Goal: Task Accomplishment & Management: Complete application form

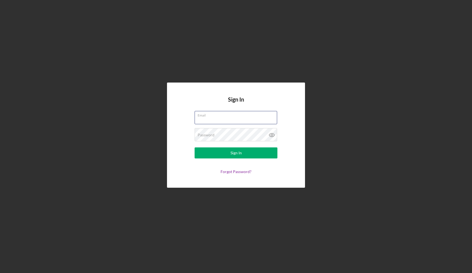
type input "[EMAIL_ADDRESS][DOMAIN_NAME]"
click at [245, 152] on button "Sign In" at bounding box center [236, 152] width 83 height 11
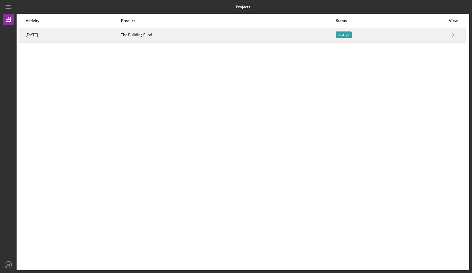
click at [344, 36] on div "Active" at bounding box center [344, 34] width 16 height 7
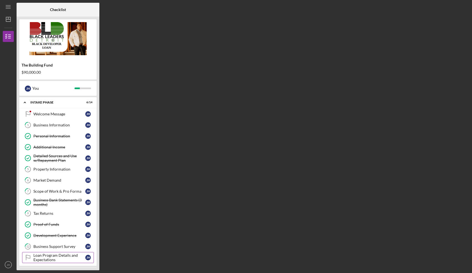
click at [75, 253] on link "Loan Program Details and Expectations Loan Program Details and Expectations [PE…" at bounding box center [58, 257] width 72 height 11
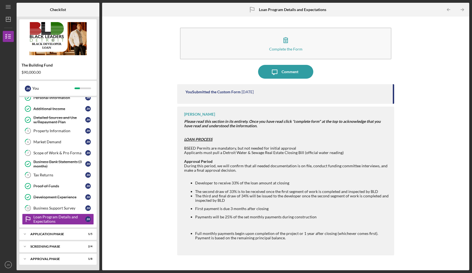
scroll to position [38, 0]
click at [25, 233] on icon "Icon/Expander" at bounding box center [24, 233] width 11 height 11
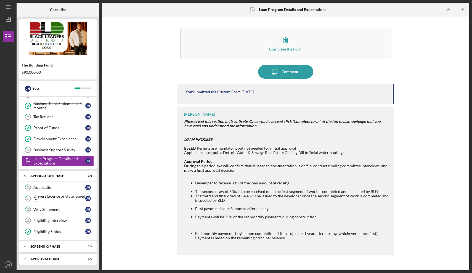
scroll to position [97, 0]
click at [53, 244] on div "Icon/Expander Screening Phase 2 / 4" at bounding box center [57, 246] width 77 height 11
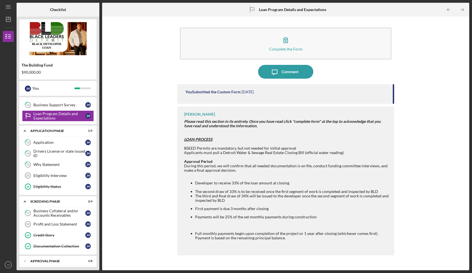
scroll to position [144, 0]
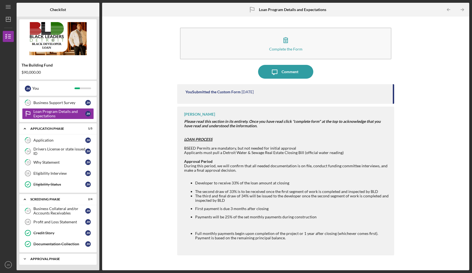
click at [48, 259] on div "Approval Phase" at bounding box center [59, 258] width 59 height 3
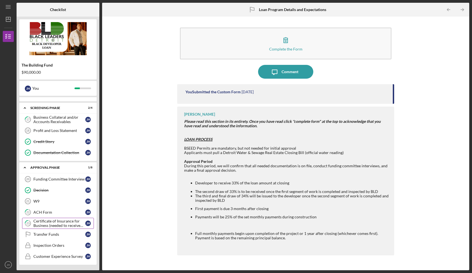
scroll to position [235, 0]
click at [54, 222] on div "Certificate of Insurance for Business (needed to receive funds)" at bounding box center [59, 223] width 52 height 9
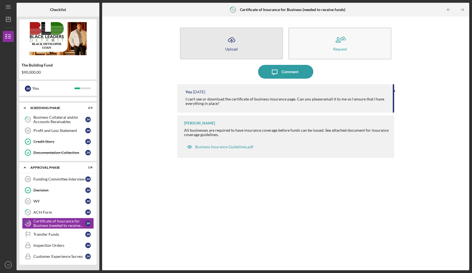
click at [234, 45] on icon "Icon/Upload" at bounding box center [232, 40] width 14 height 14
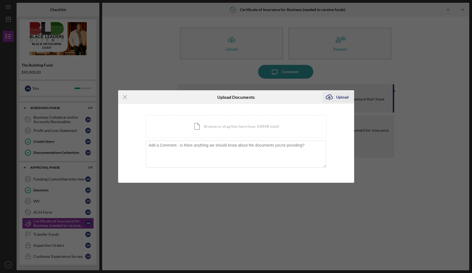
click at [333, 97] on icon "submit" at bounding box center [329, 97] width 7 height 4
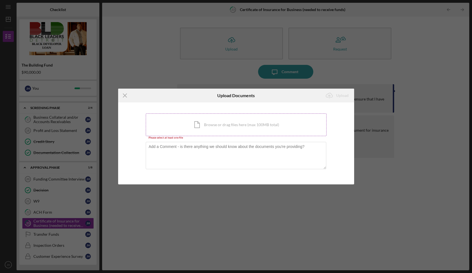
click at [232, 124] on div "Icon/Document Browse or drag files here (max 100MB total) Tap to choose files o…" at bounding box center [236, 124] width 181 height 23
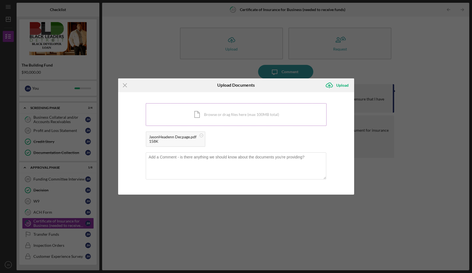
click at [272, 111] on div "Icon/Document Browse or drag files here (max 100MB total) Tap to choose files o…" at bounding box center [236, 114] width 181 height 23
click at [341, 86] on div "Upload" at bounding box center [342, 85] width 12 height 11
